Goal: Task Accomplishment & Management: Manage account settings

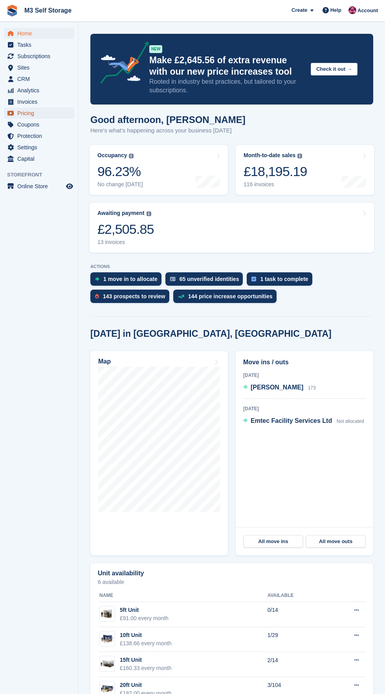
click at [61, 115] on span "Pricing" at bounding box center [40, 113] width 47 height 11
